Goal: Transaction & Acquisition: Purchase product/service

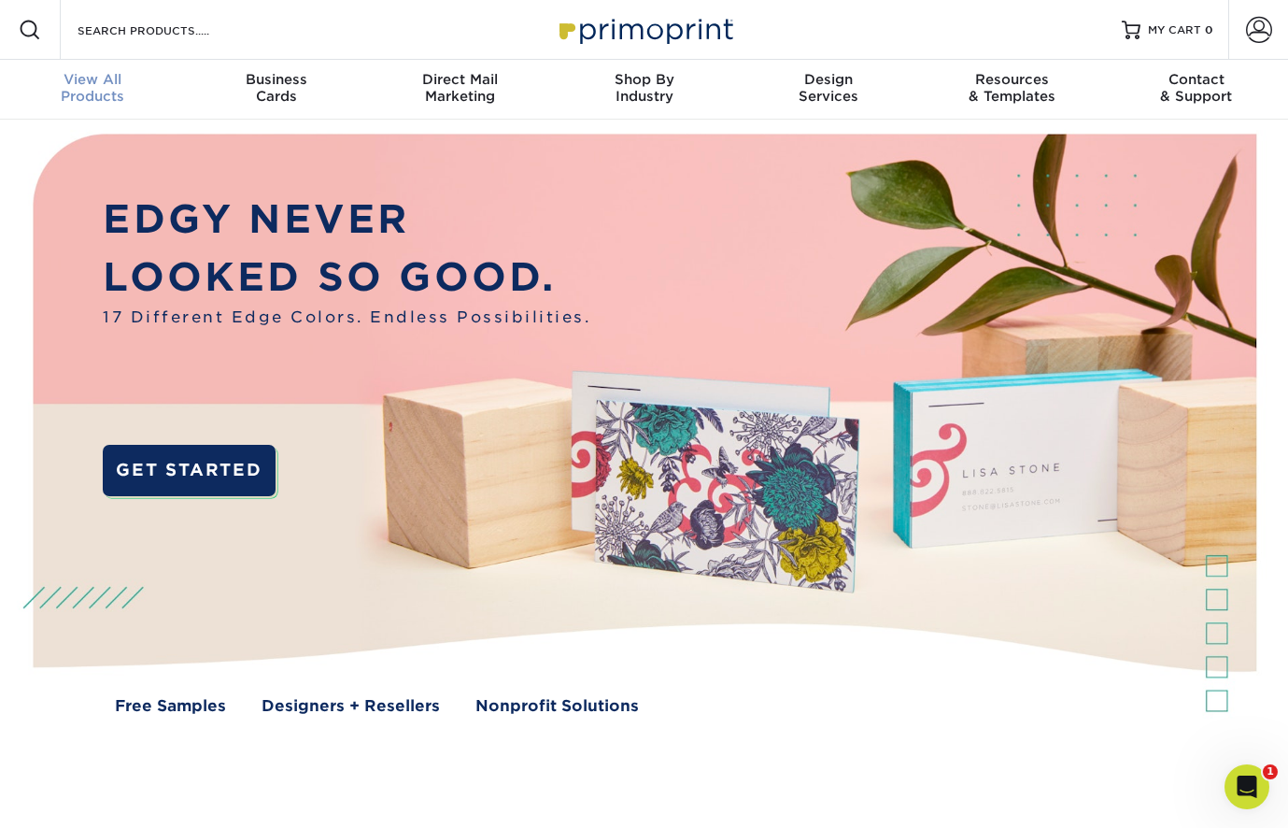
click at [98, 89] on div "View All Products" at bounding box center [92, 88] width 184 height 34
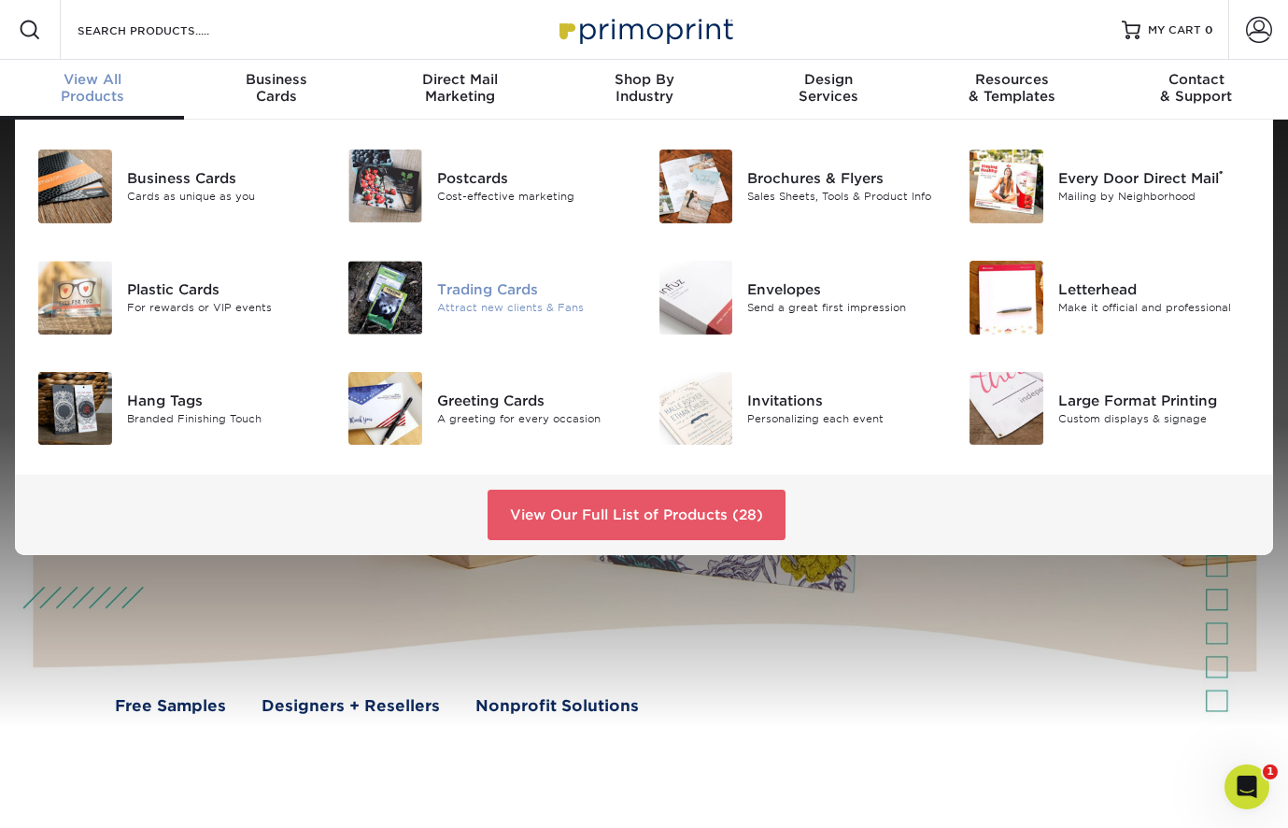
click at [489, 272] on div "Trading Cards Attract new clients & Fans" at bounding box center [540, 298] width 207 height 74
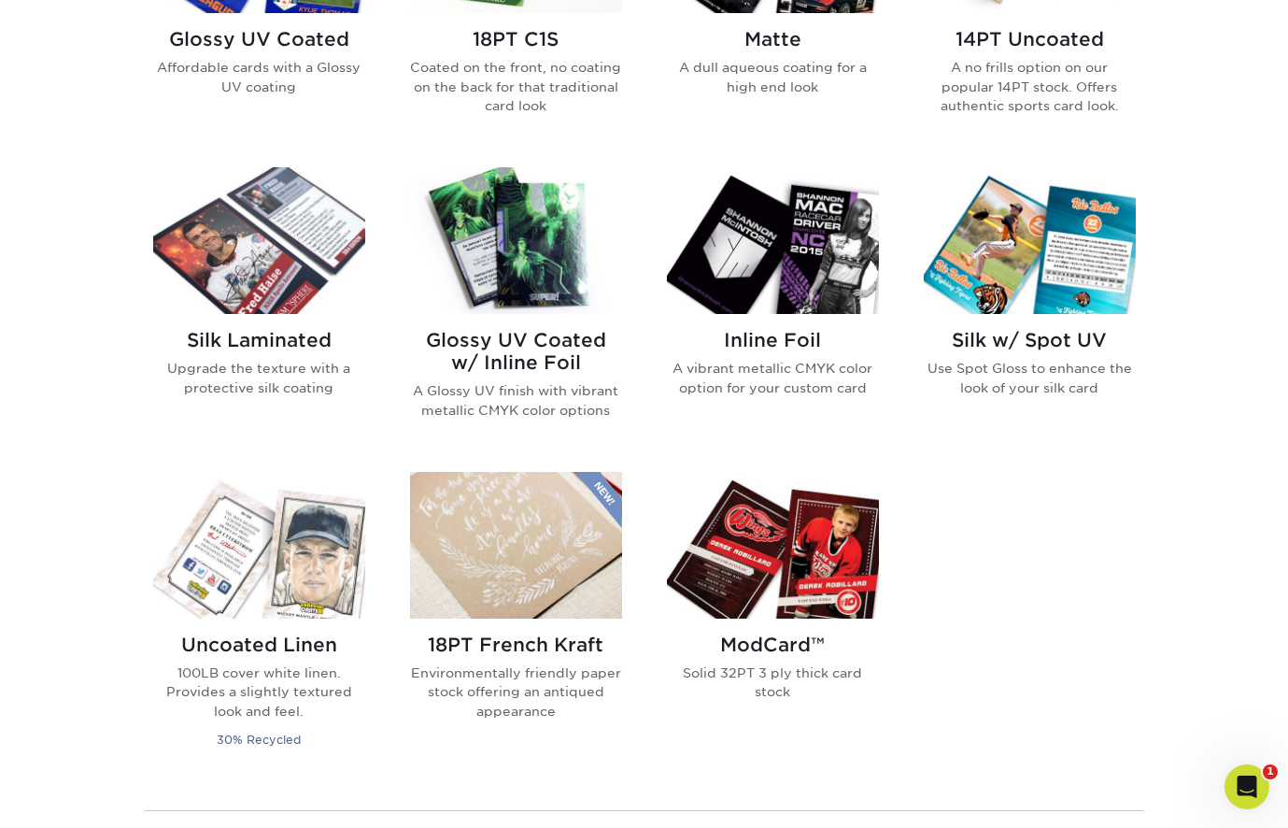
scroll to position [1079, 0]
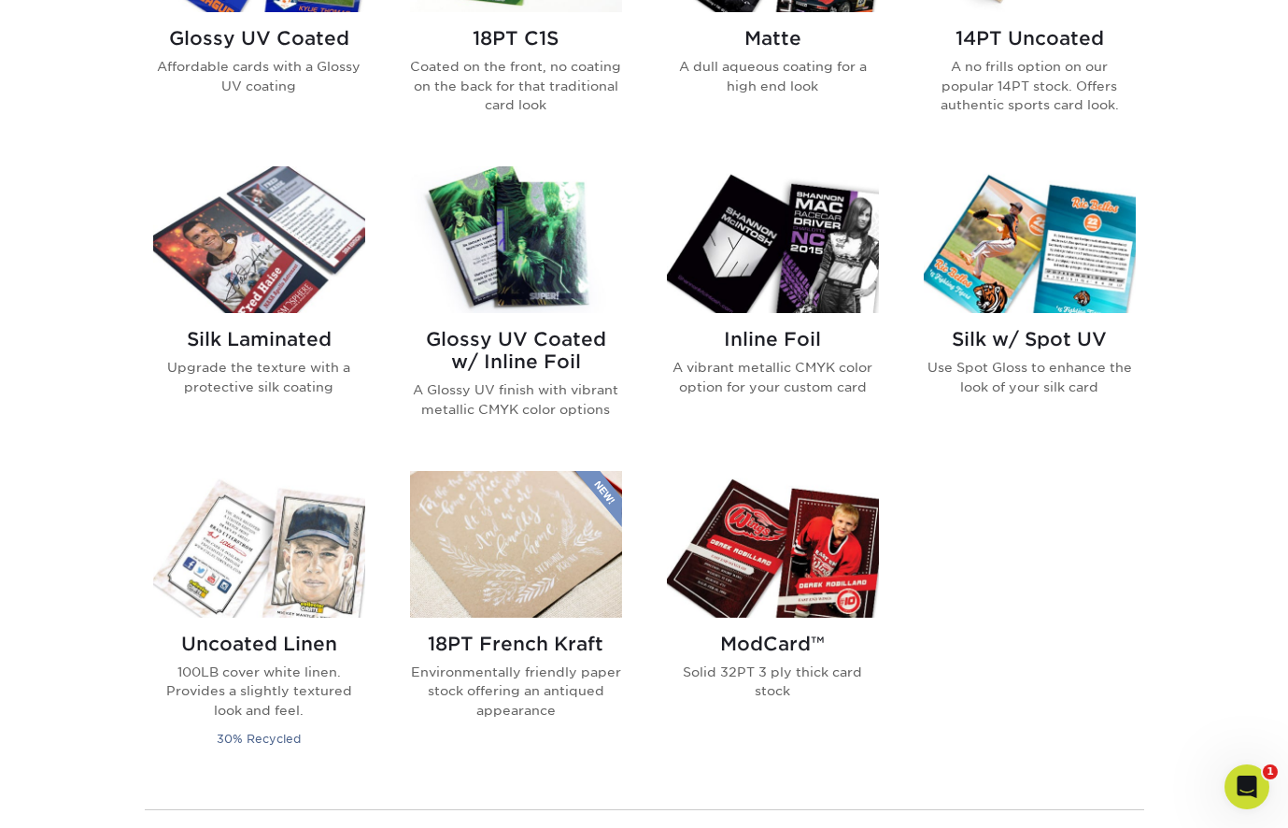
click at [821, 551] on img at bounding box center [773, 544] width 212 height 147
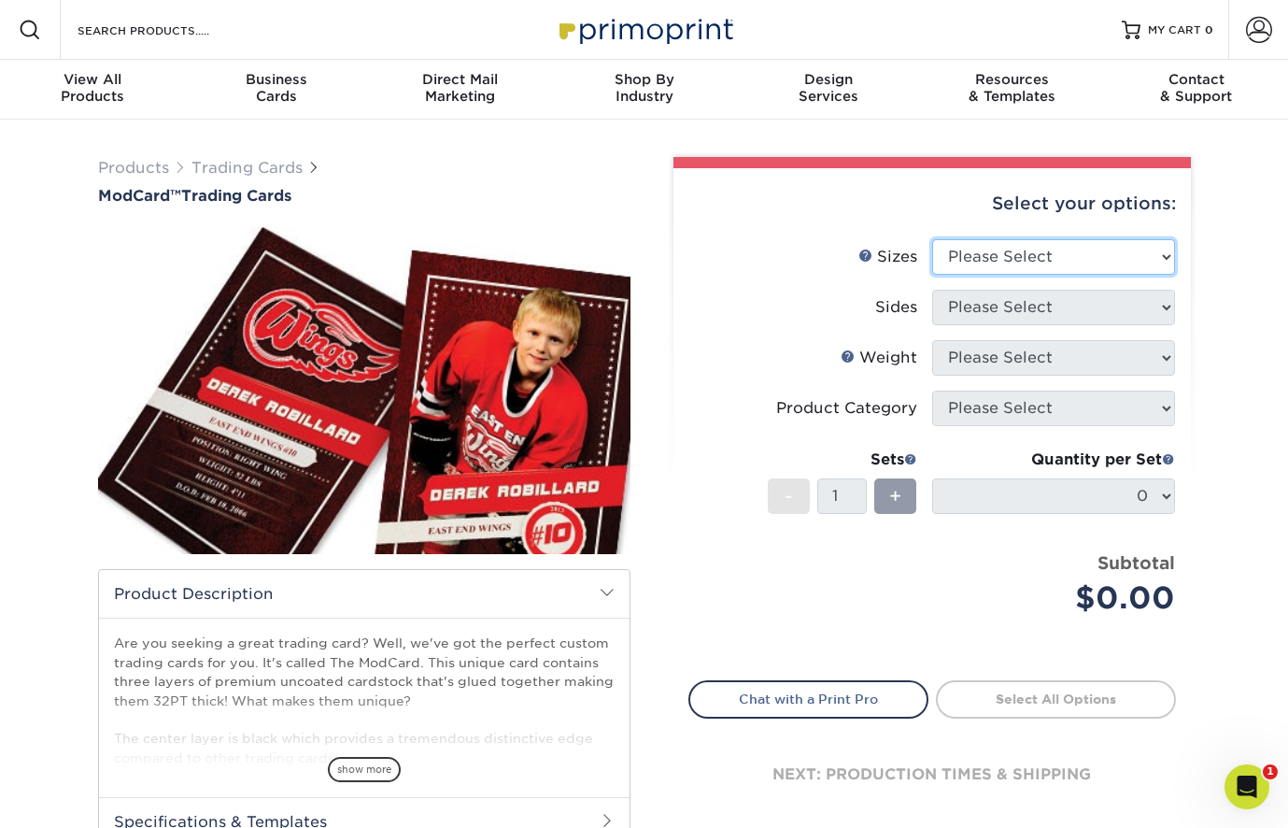
select select "2.50x3.50"
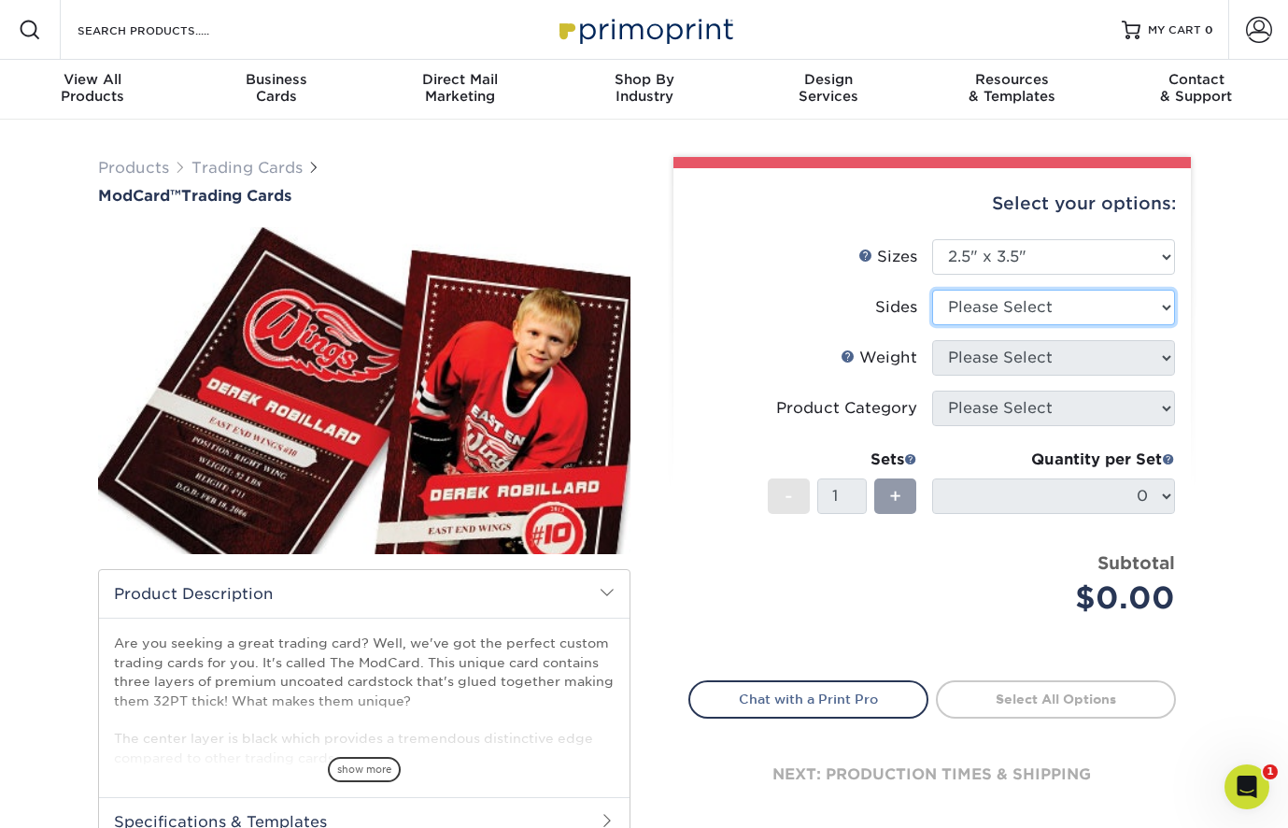
select select "13abbda7-1d64-4f25-8bb2-c179b224825d"
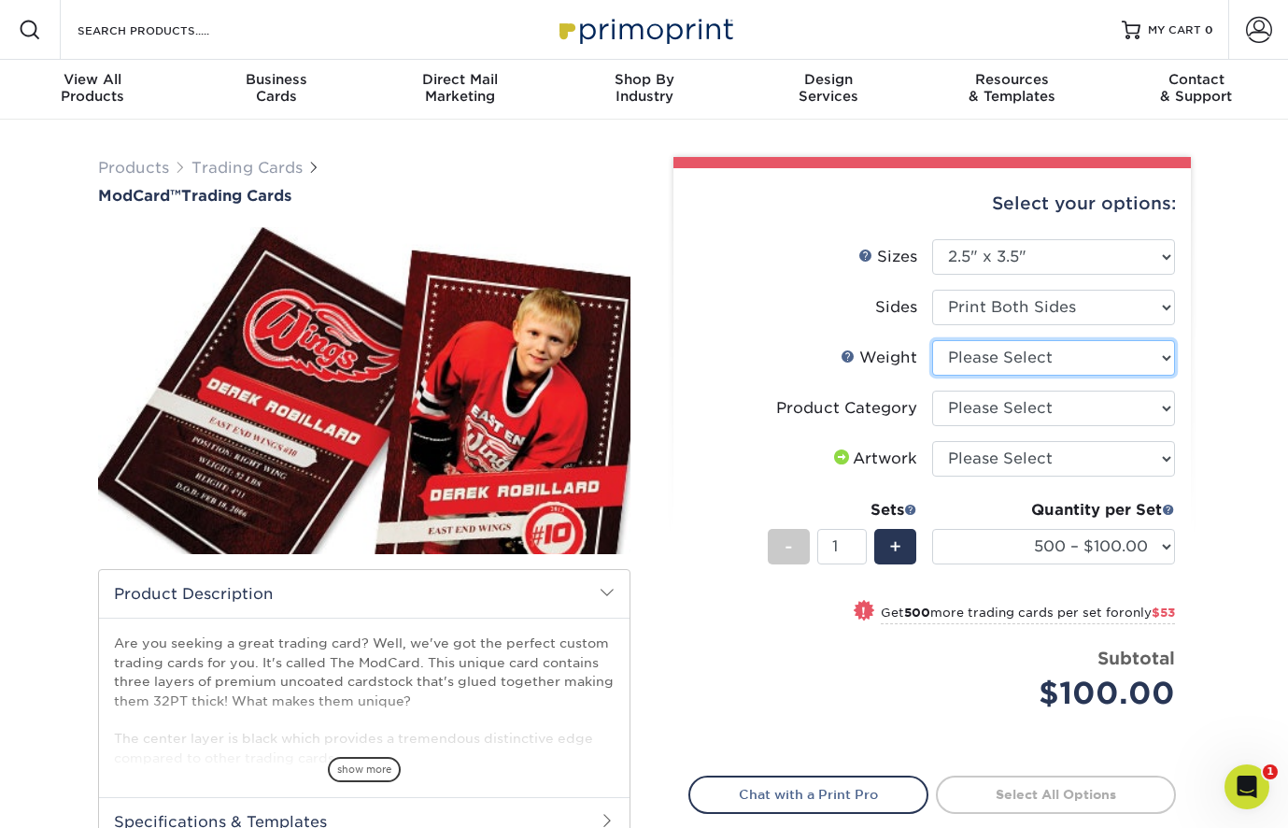
select select "32PTUCBLK"
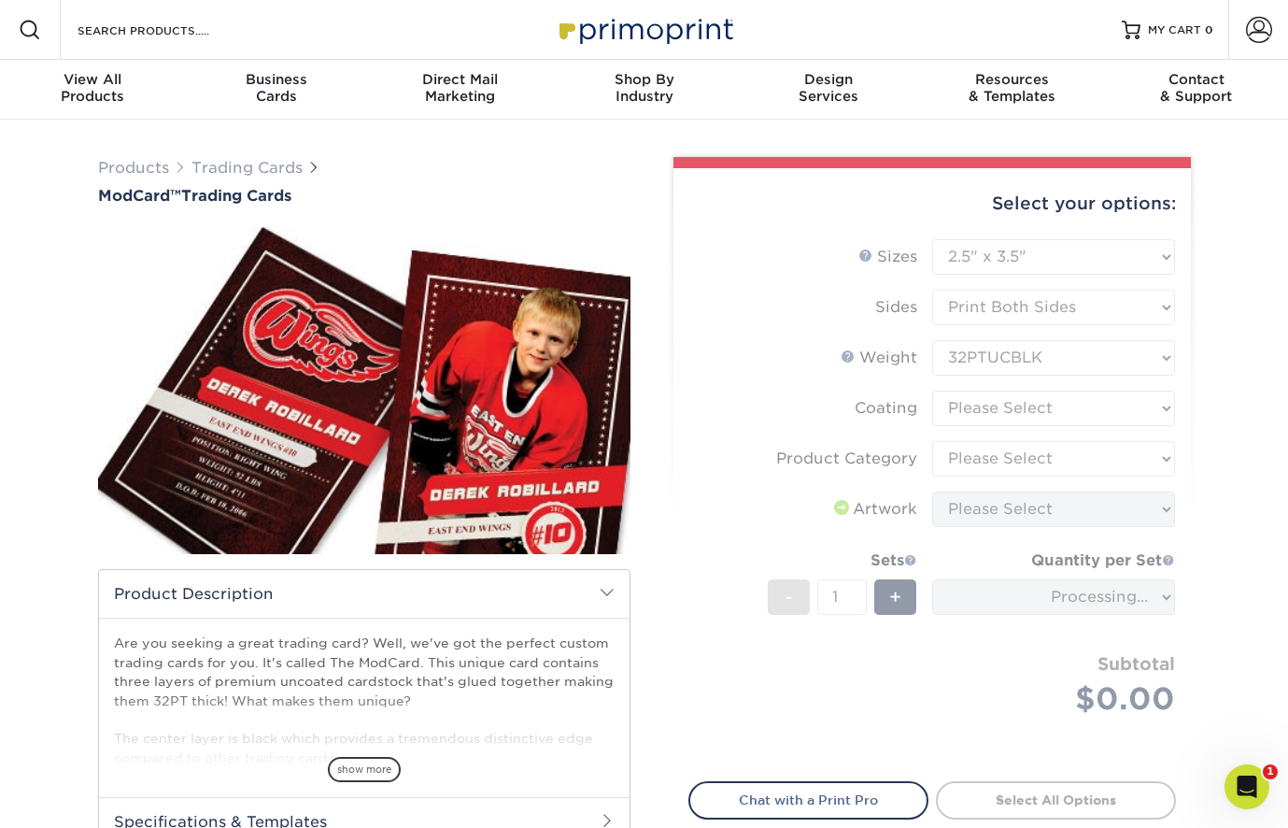
click at [1029, 417] on form "Sizes Help Sizes Please Select 2.5" x 3.5" Sides Please Select Coating" at bounding box center [932, 499] width 488 height 520
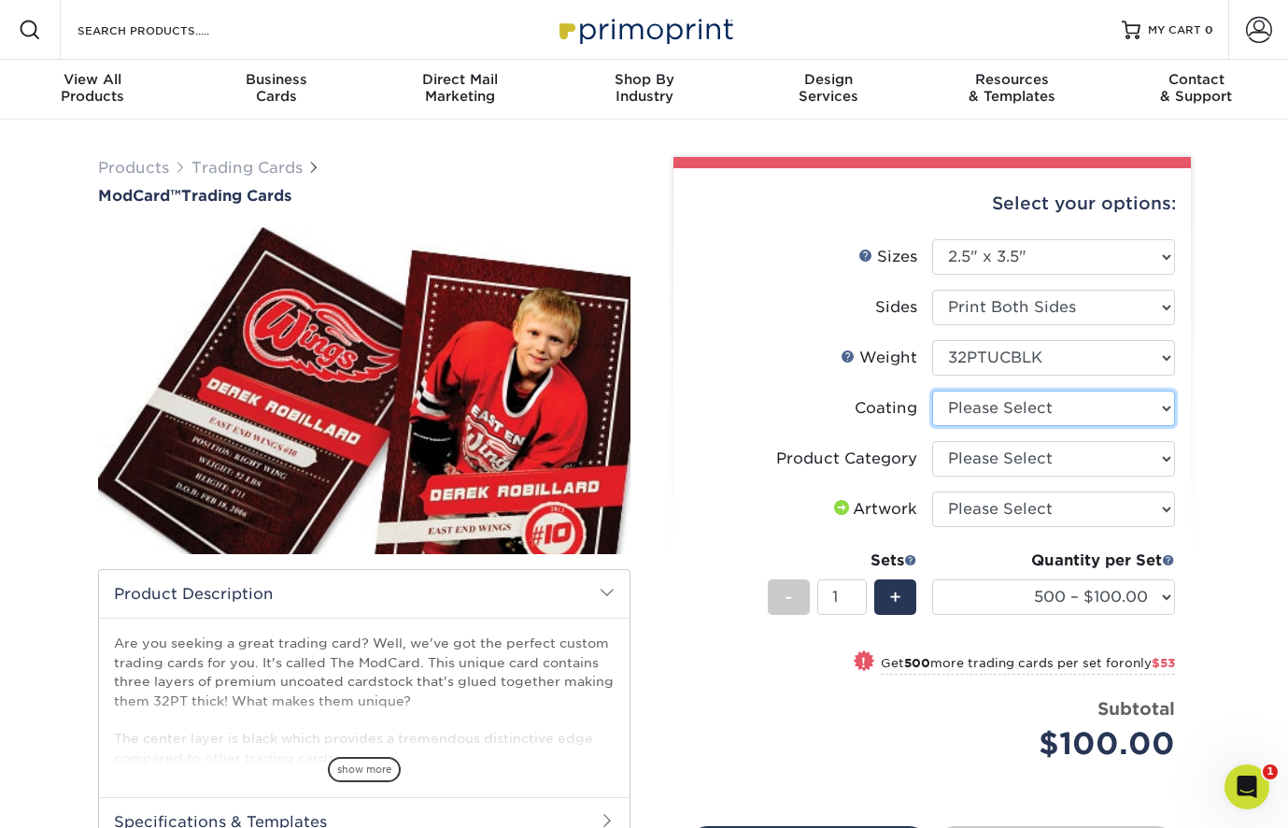
select select "3e7618de-abca-4bda-9f97-8b9129e913d8"
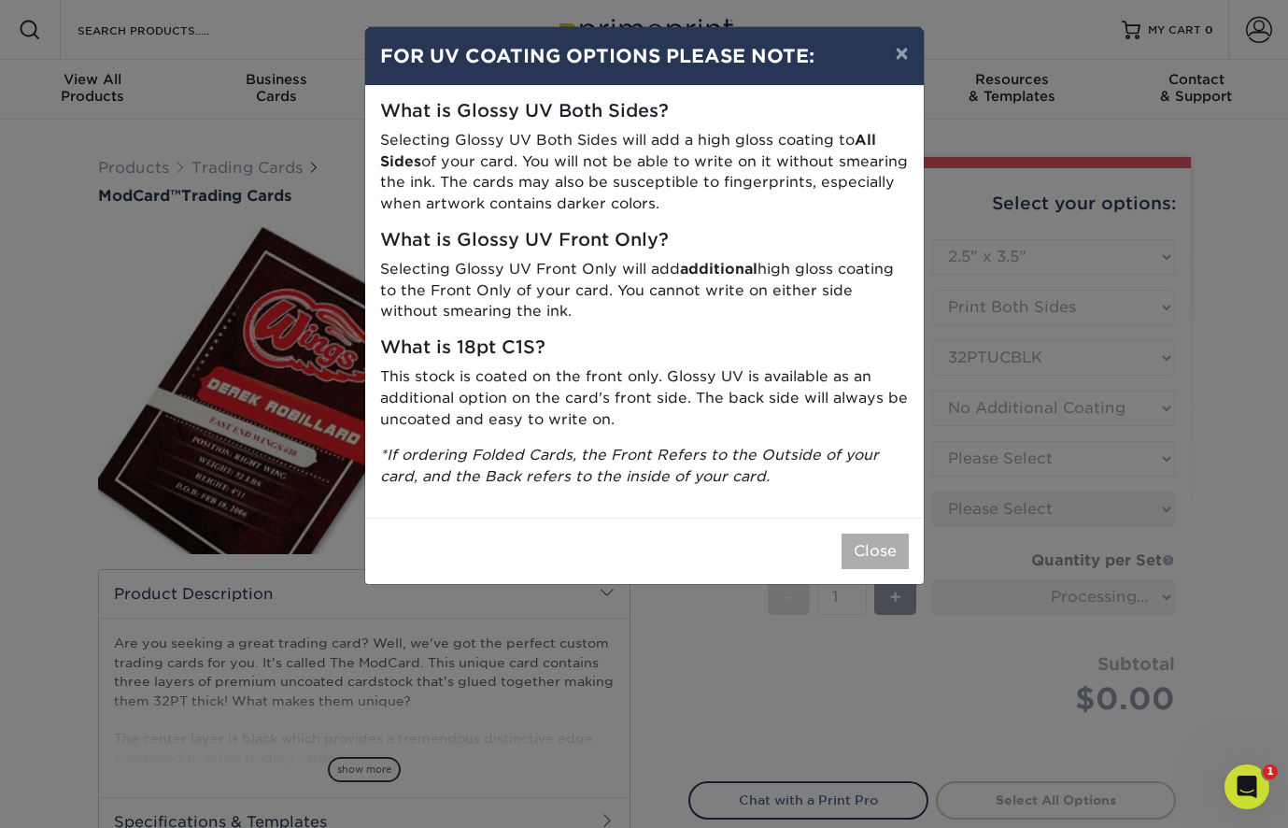
click at [868, 543] on button "Close" at bounding box center [875, 550] width 67 height 35
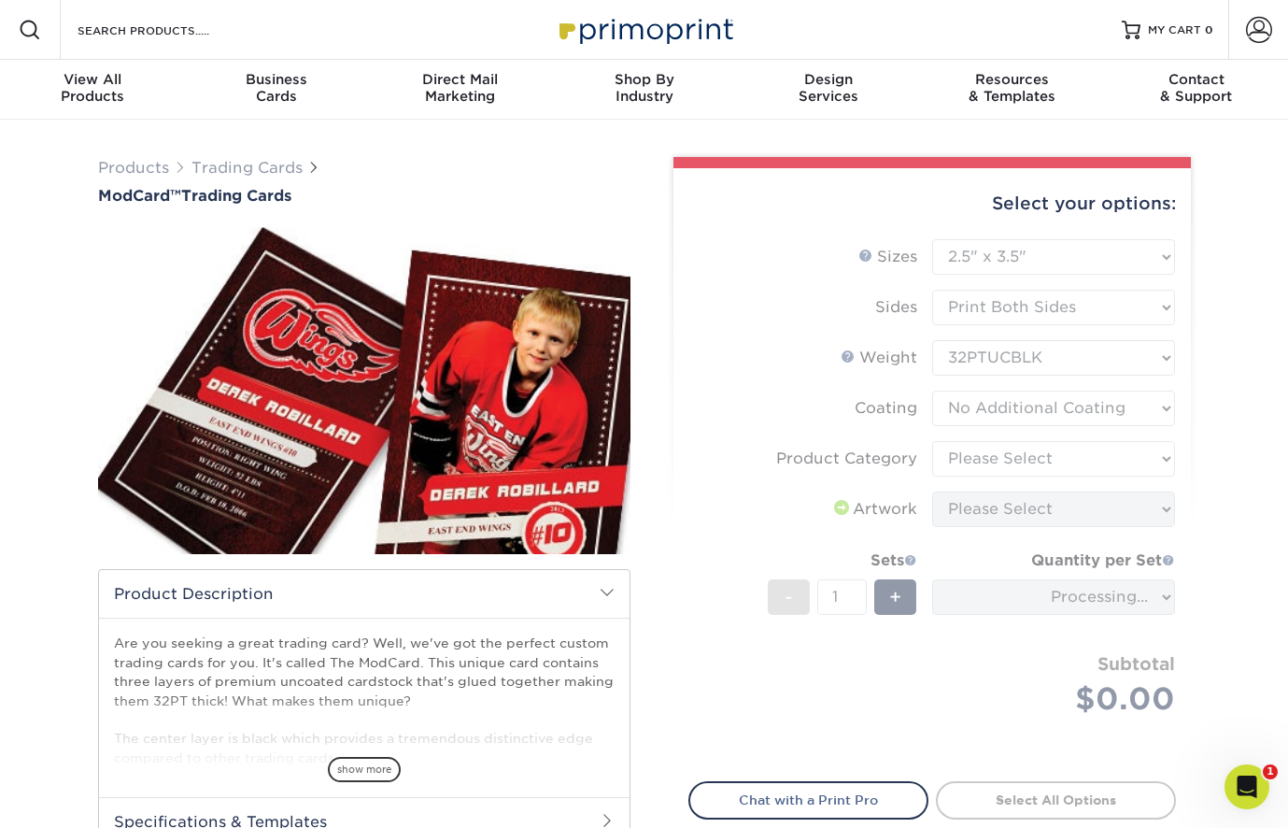
click at [1079, 460] on form "Sizes Help Sizes Please Select 2.5" x 3.5" Sides Please Select Coating" at bounding box center [932, 499] width 488 height 520
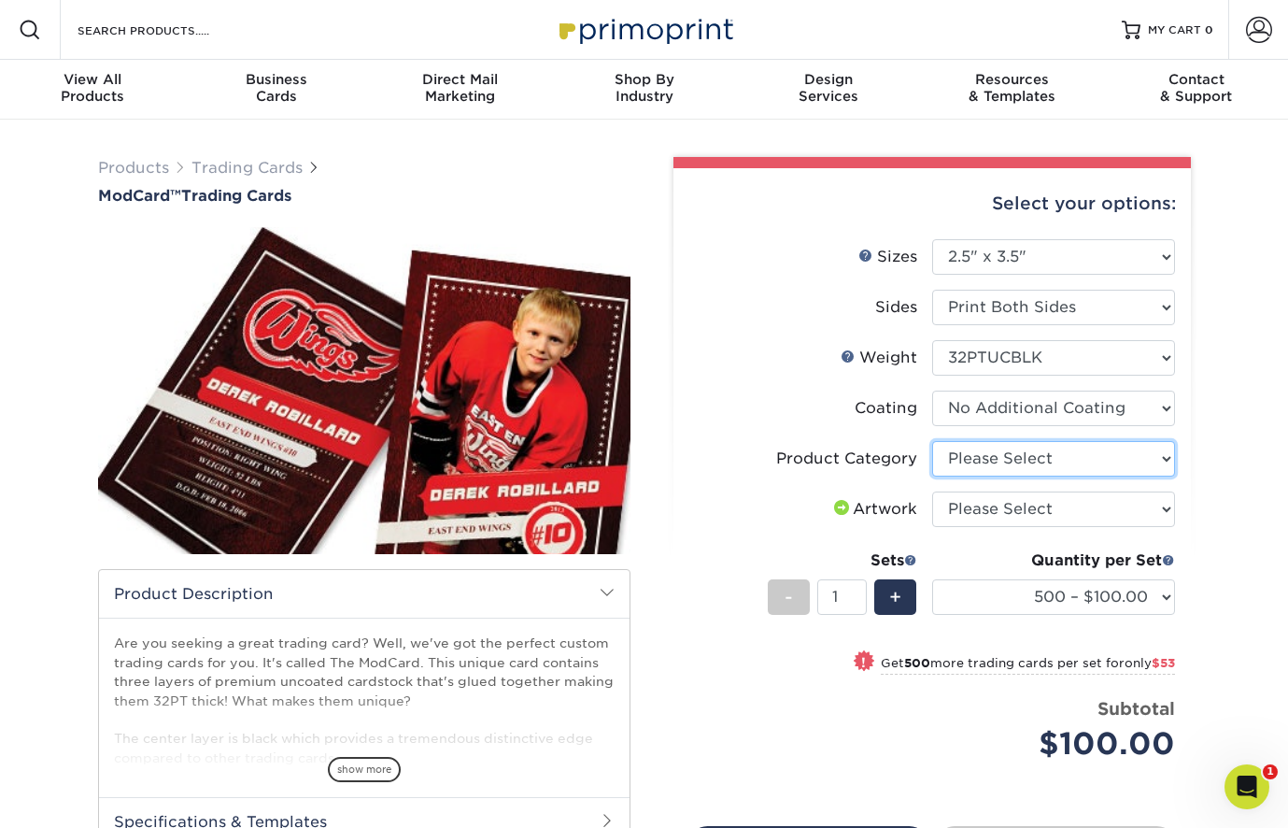
select select "c2f9bce9-36c2-409d-b101-c29d9d031e18"
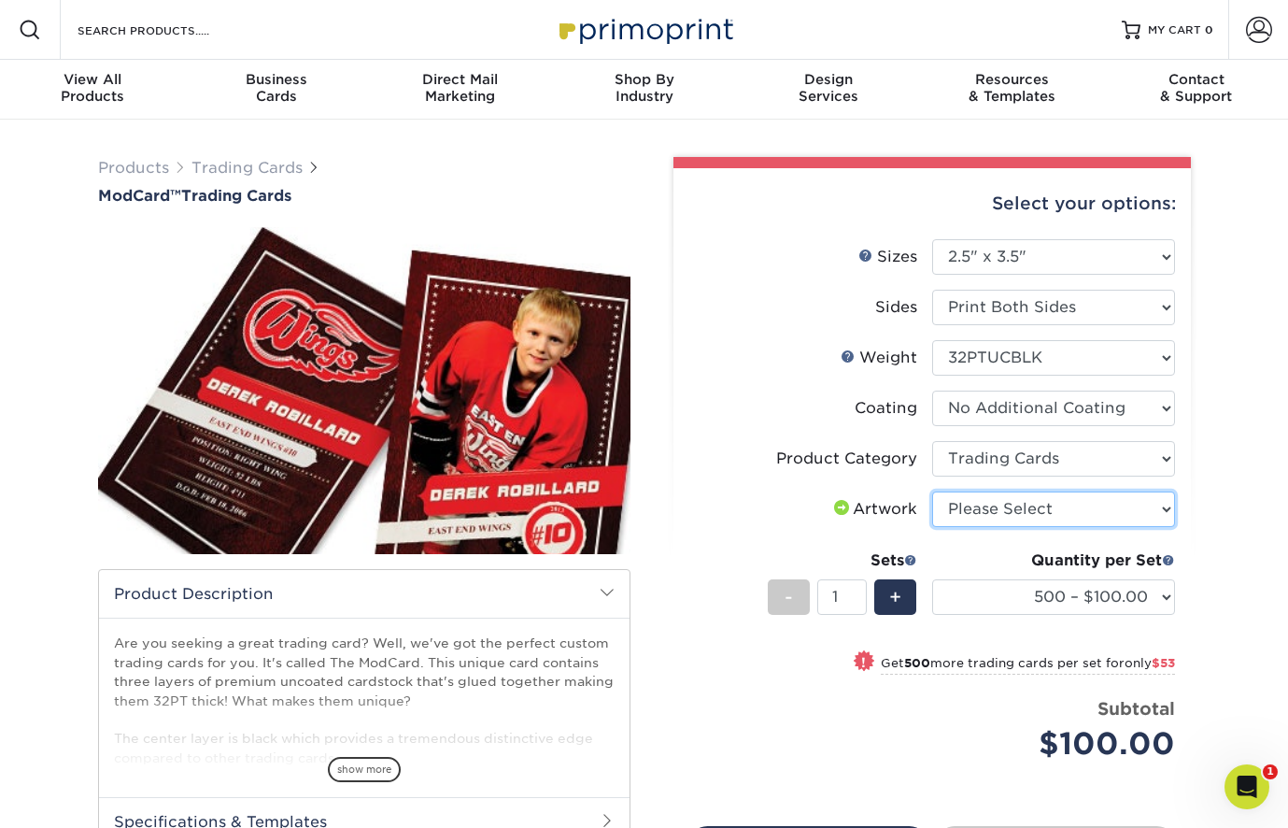
select select "upload"
